Goal: Task Accomplishment & Management: Complete application form

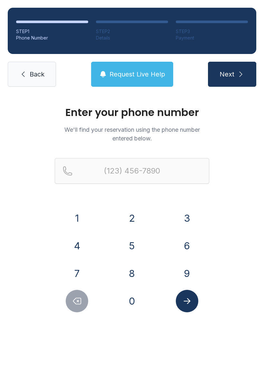
click at [79, 265] on button "7" at bounding box center [77, 273] width 23 height 23
click at [123, 247] on button "5" at bounding box center [132, 246] width 23 height 23
click at [81, 269] on button "7" at bounding box center [77, 273] width 23 height 23
click at [134, 245] on button "5" at bounding box center [132, 246] width 23 height 23
click at [137, 307] on button "0" at bounding box center [132, 301] width 23 height 23
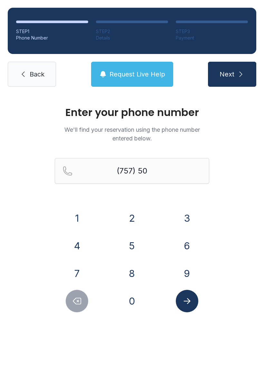
click at [192, 244] on button "6" at bounding box center [187, 246] width 23 height 23
click at [135, 272] on button "8" at bounding box center [132, 273] width 23 height 23
click at [188, 271] on button "9" at bounding box center [187, 273] width 23 height 23
click at [127, 277] on button "8" at bounding box center [132, 273] width 23 height 23
click at [186, 273] on button "9" at bounding box center [187, 273] width 23 height 23
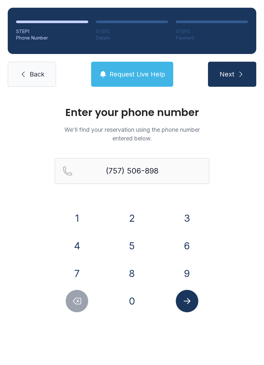
type input "[PHONE_NUMBER]"
click at [191, 306] on button "Submit lookup form" at bounding box center [187, 301] width 23 height 23
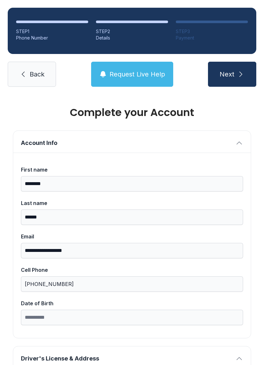
click at [188, 299] on div "**********" at bounding box center [132, 246] width 222 height 160
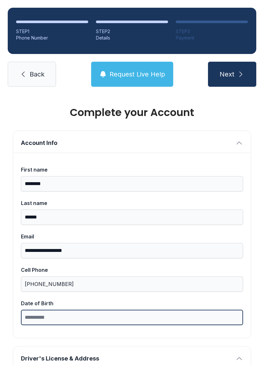
click at [32, 318] on input "Date of Birth" at bounding box center [132, 317] width 222 height 15
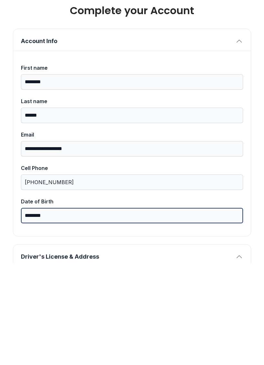
type input "********"
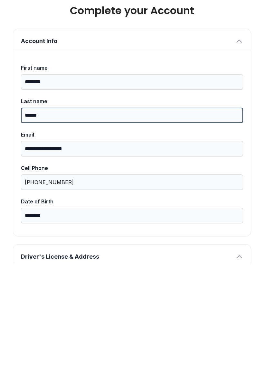
click at [235, 210] on input "******" at bounding box center [132, 217] width 222 height 15
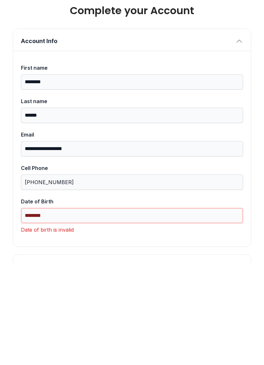
paste input "text"
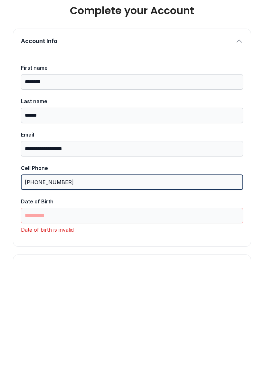
type input "********"
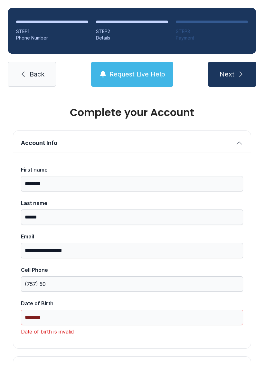
click at [148, 70] on span "Request Live Help" at bounding box center [137, 74] width 56 height 9
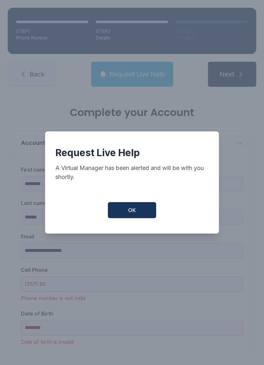
click at [144, 206] on button "OK" at bounding box center [132, 210] width 48 height 16
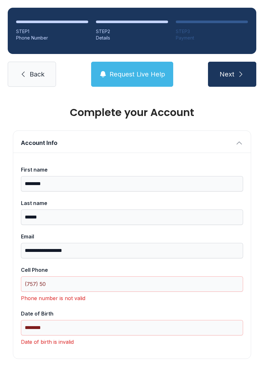
click at [232, 62] on button "Next" at bounding box center [232, 74] width 48 height 25
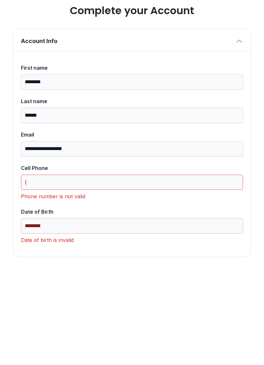
type input "("
click at [243, 139] on icon "button" at bounding box center [239, 143] width 8 height 8
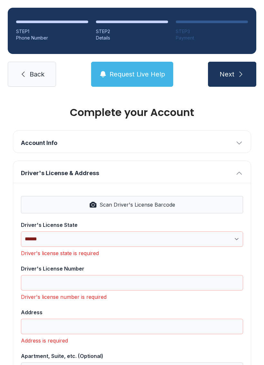
click at [144, 70] on span "Request Live Help" at bounding box center [137, 74] width 56 height 9
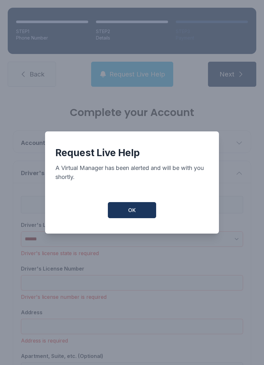
click at [140, 206] on button "OK" at bounding box center [132, 210] width 48 height 16
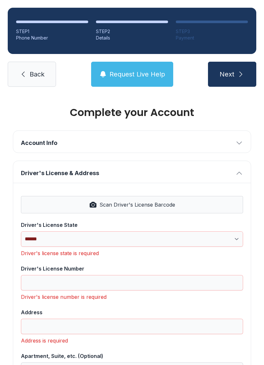
click at [240, 139] on icon "button" at bounding box center [239, 143] width 8 height 8
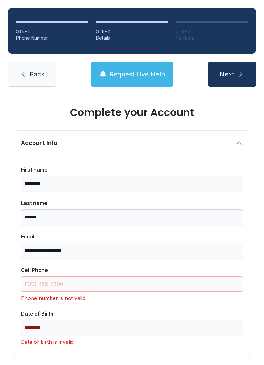
click at [39, 62] on link "Back" at bounding box center [32, 74] width 48 height 25
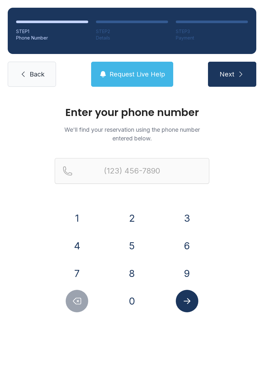
click at [30, 64] on link "Back" at bounding box center [32, 74] width 48 height 25
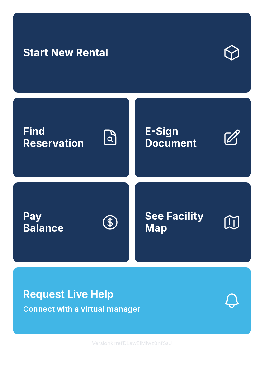
click at [28, 79] on link "Start New Rental" at bounding box center [132, 53] width 238 height 80
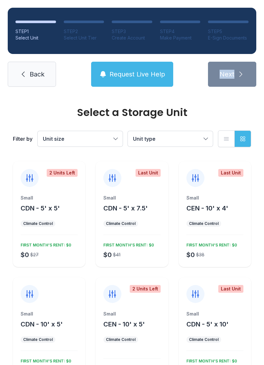
click at [35, 78] on span "Back" at bounding box center [37, 74] width 15 height 9
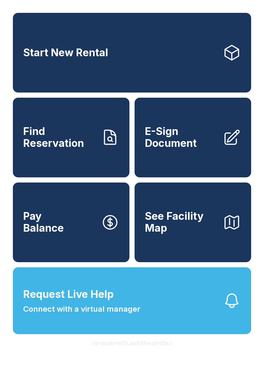
click at [109, 147] on icon at bounding box center [110, 138] width 18 height 18
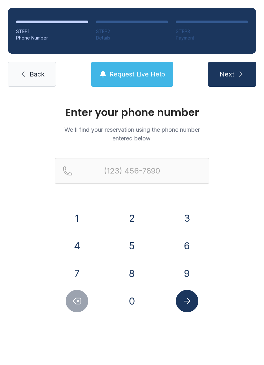
click at [148, 75] on span "Request Live Help" at bounding box center [137, 74] width 56 height 9
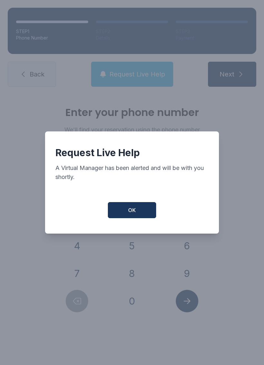
click at [144, 206] on button "OK" at bounding box center [132, 210] width 48 height 16
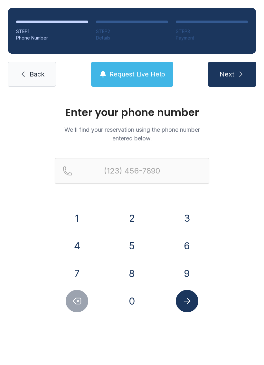
click at [77, 271] on button "7" at bounding box center [77, 273] width 23 height 23
click at [135, 245] on button "5" at bounding box center [132, 246] width 23 height 23
click at [75, 271] on button "7" at bounding box center [77, 273] width 23 height 23
click at [131, 245] on button "5" at bounding box center [132, 246] width 23 height 23
click at [136, 310] on button "0" at bounding box center [132, 301] width 23 height 23
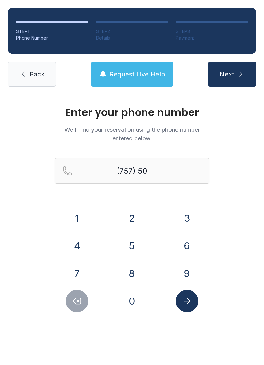
click at [183, 248] on button "6" at bounding box center [187, 246] width 23 height 23
click at [126, 272] on button "8" at bounding box center [132, 273] width 23 height 23
click at [182, 270] on button "9" at bounding box center [187, 273] width 23 height 23
click at [127, 277] on button "8" at bounding box center [132, 273] width 23 height 23
click at [184, 271] on button "9" at bounding box center [187, 273] width 23 height 23
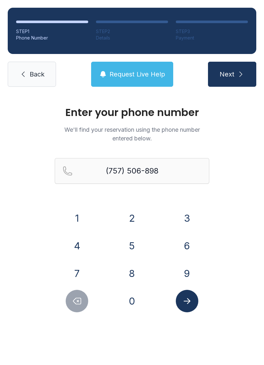
type input "[PHONE_NUMBER]"
click at [189, 304] on icon "Submit lookup form" at bounding box center [187, 302] width 10 height 10
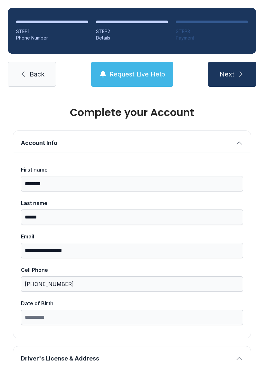
click at [232, 62] on button "Next" at bounding box center [232, 74] width 48 height 25
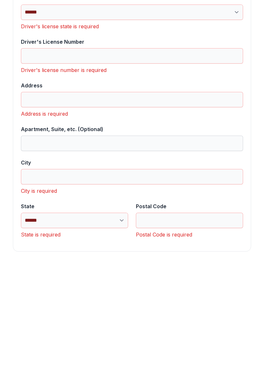
scroll to position [321, 0]
click at [232, 62] on button "Next" at bounding box center [232, 74] width 48 height 25
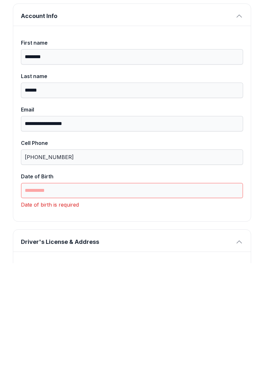
scroll to position [25, 0]
click at [77, 285] on input "Date of Birth" at bounding box center [132, 292] width 222 height 15
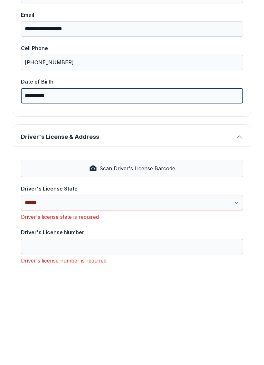
scroll to position [120, 0]
type input "**********"
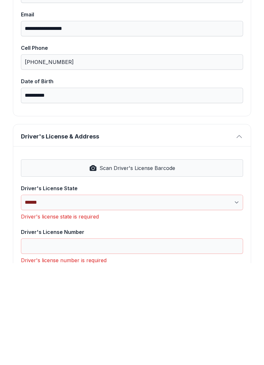
click at [97, 266] on icon "button" at bounding box center [93, 270] width 8 height 8
